Goal: Task Accomplishment & Management: Complete application form

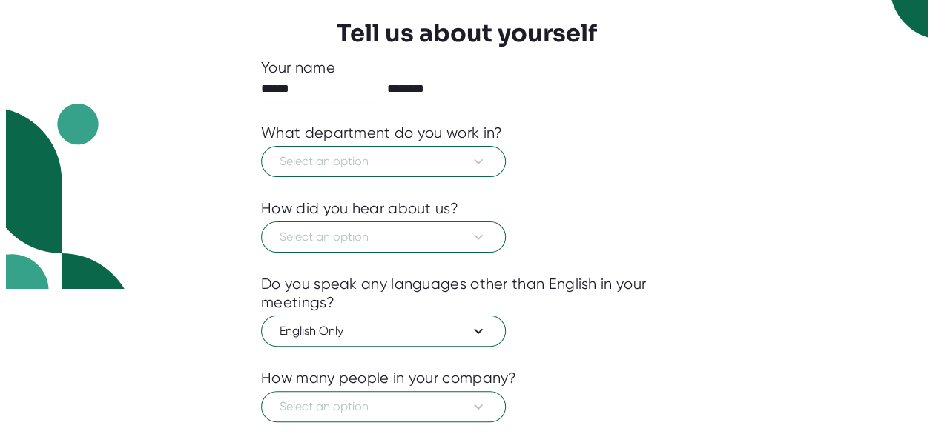
scroll to position [148, 0]
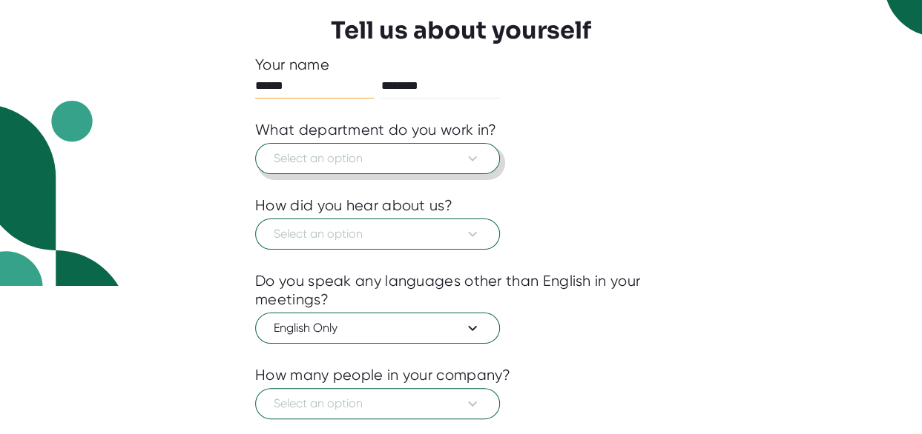
click at [433, 162] on span "Select an option" at bounding box center [378, 159] width 208 height 18
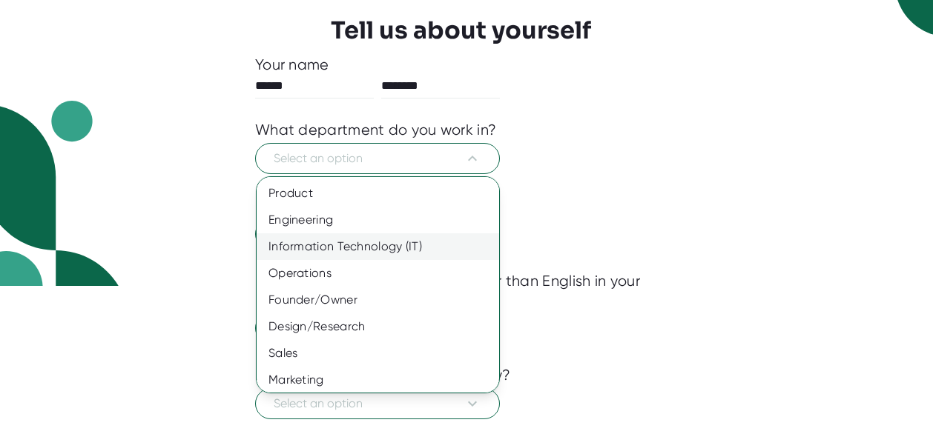
click at [427, 244] on div "Information Technology (IT)" at bounding box center [384, 247] width 254 height 27
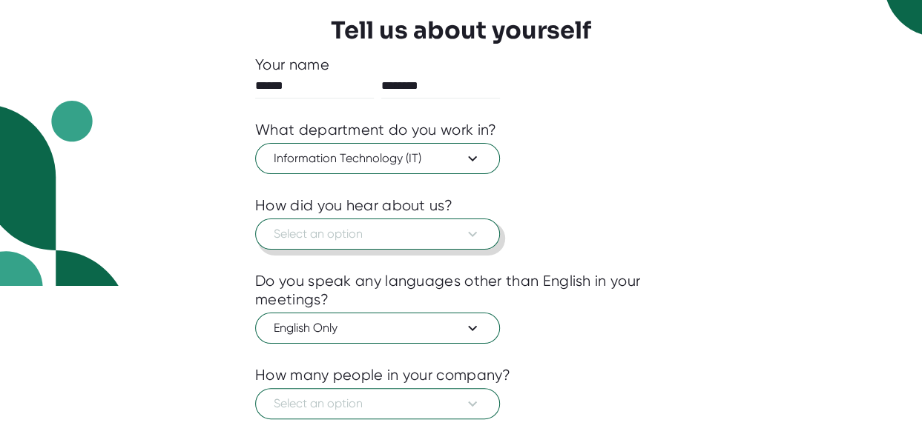
click at [436, 226] on span "Select an option" at bounding box center [378, 234] width 208 height 18
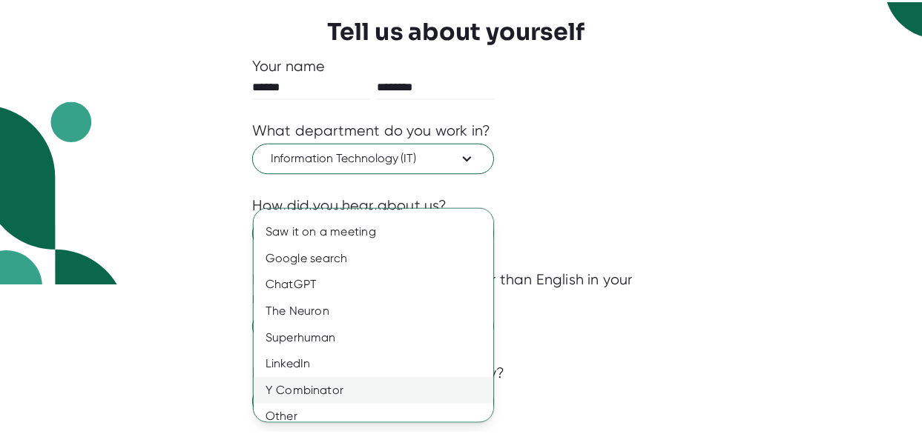
scroll to position [30, 0]
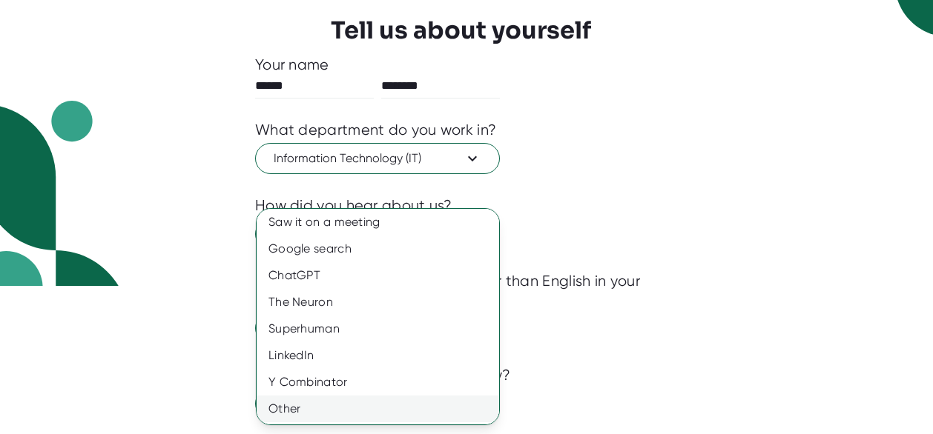
click at [339, 403] on div "Other" at bounding box center [384, 409] width 254 height 27
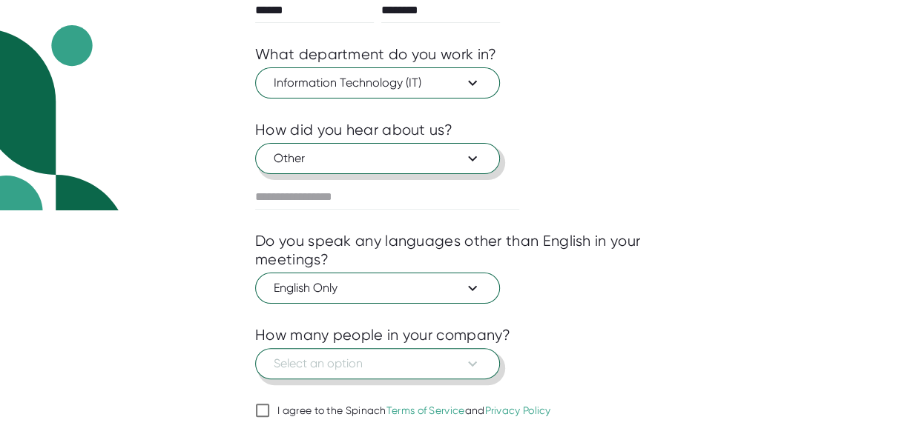
scroll to position [270, 0]
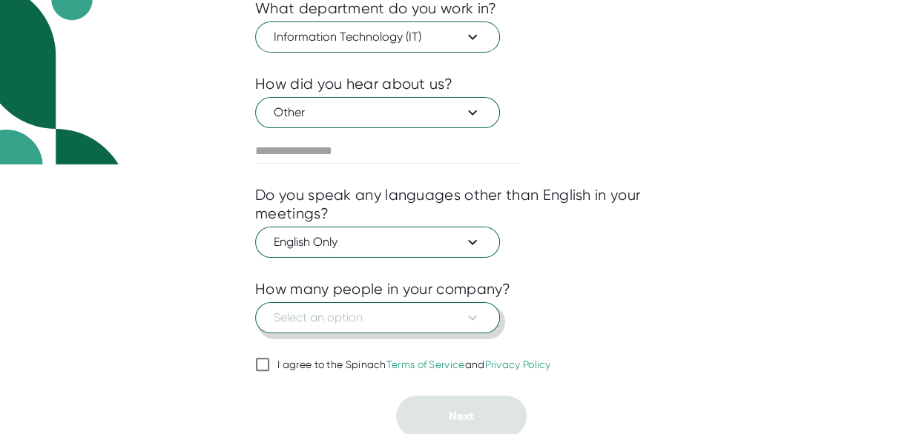
click at [446, 319] on span "Select an option" at bounding box center [378, 318] width 208 height 18
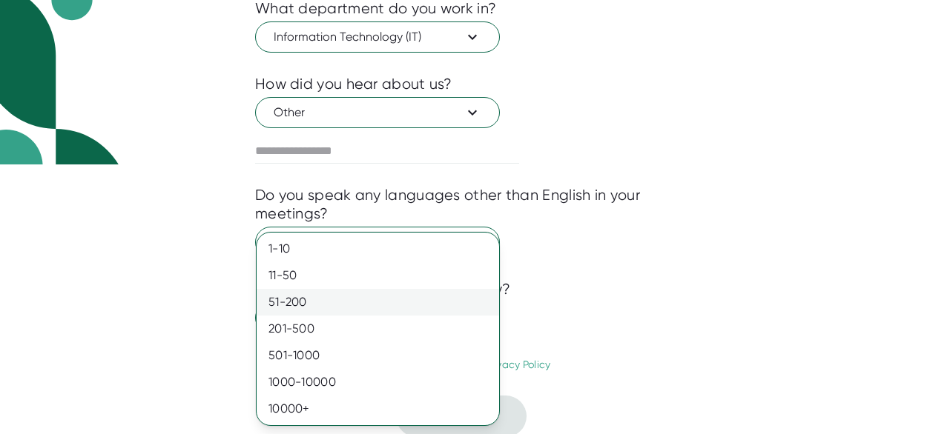
click at [449, 305] on div "51-200" at bounding box center [378, 302] width 242 height 27
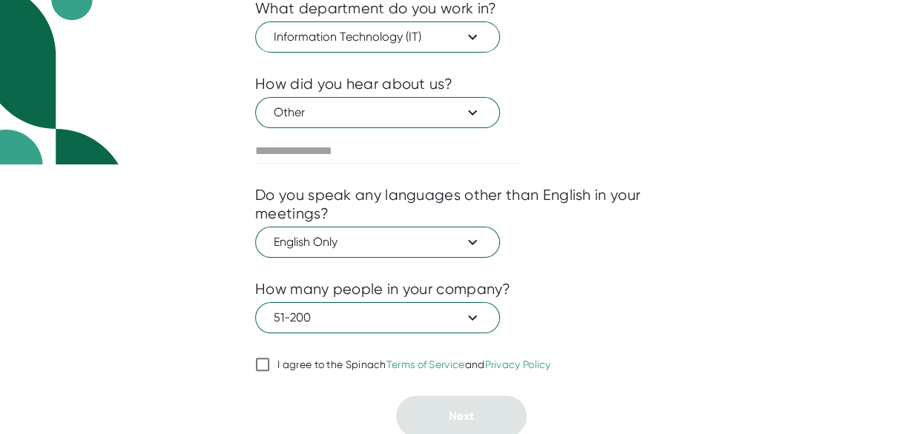
click at [317, 363] on div "I agree to the Spinach Terms of Service and Privacy Policy" at bounding box center [414, 365] width 274 height 13
click at [270, 363] on input "I agree to the Spinach Terms of Service and Privacy Policy" at bounding box center [262, 365] width 15 height 18
checkbox input "true"
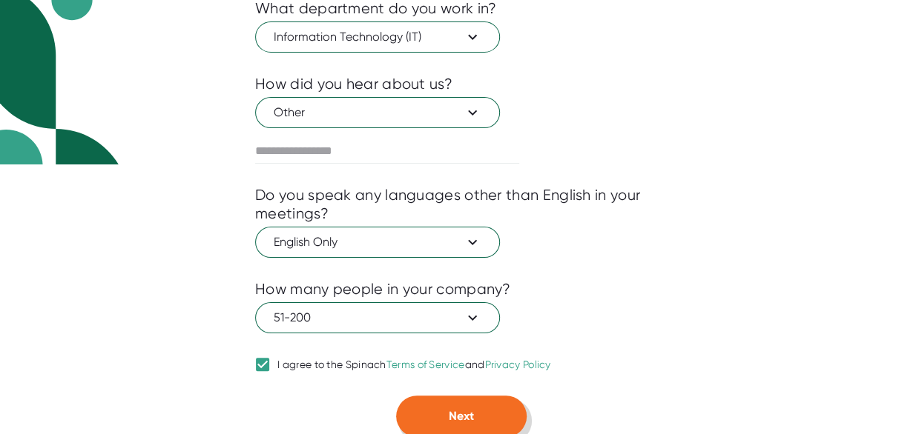
click at [455, 412] on span "Next" at bounding box center [461, 416] width 25 height 14
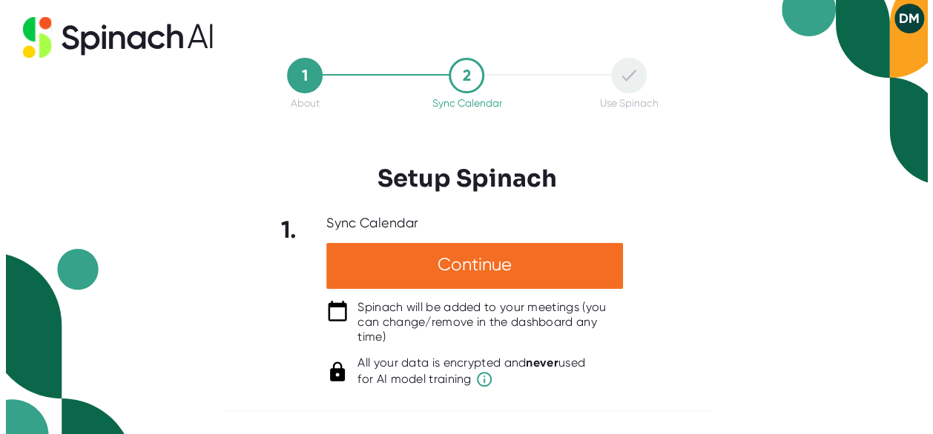
scroll to position [0, 0]
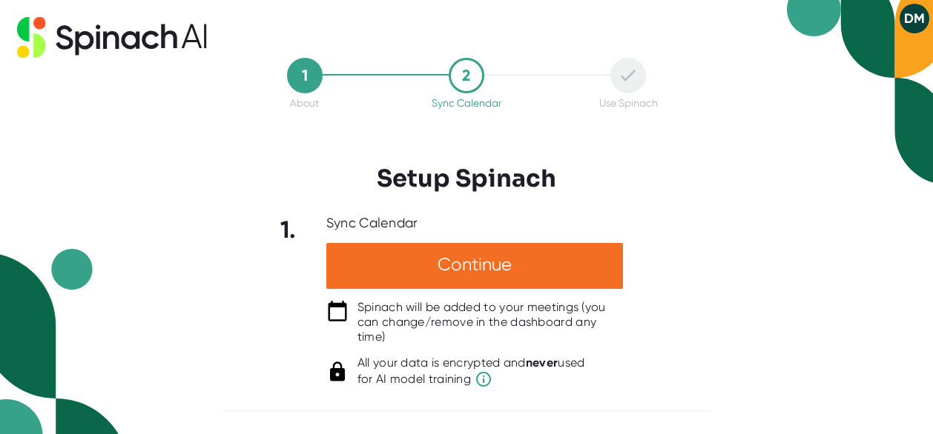
click at [643, 85] on div at bounding box center [628, 76] width 36 height 36
click at [903, 24] on button "DM" at bounding box center [914, 19] width 30 height 30
click at [841, 44] on b "Logout" at bounding box center [857, 50] width 32 height 13
